Goal: Task Accomplishment & Management: Manage account settings

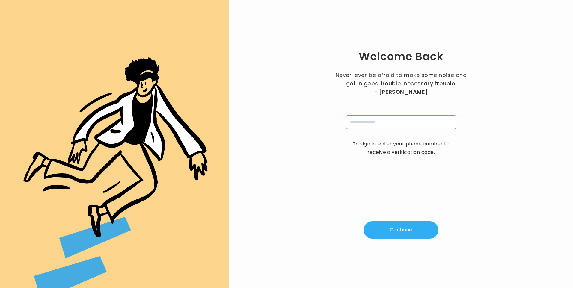
click at [365, 123] on input "tel" at bounding box center [401, 122] width 110 height 14
type input "**********"
click at [400, 225] on button "Continue" at bounding box center [400, 229] width 75 height 17
type input "*"
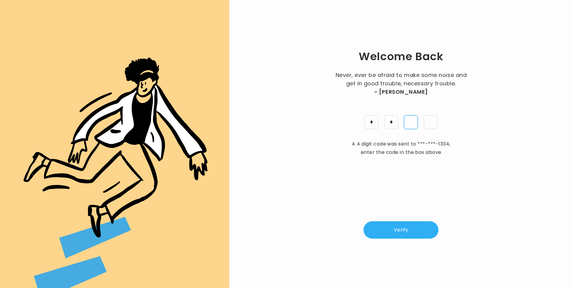
type input "*"
click at [420, 229] on button "Verify" at bounding box center [400, 229] width 75 height 17
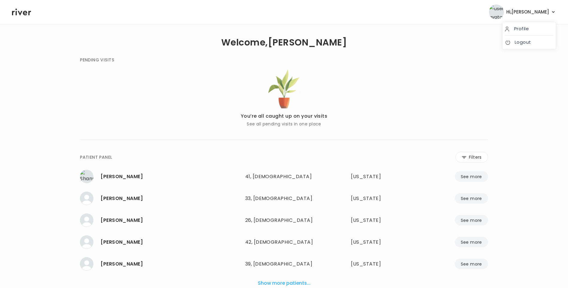
click at [544, 13] on span "Hi, Lisa" at bounding box center [527, 12] width 43 height 8
click at [528, 45] on link "Logout" at bounding box center [529, 42] width 49 height 8
